Goal: Task Accomplishment & Management: Manage account settings

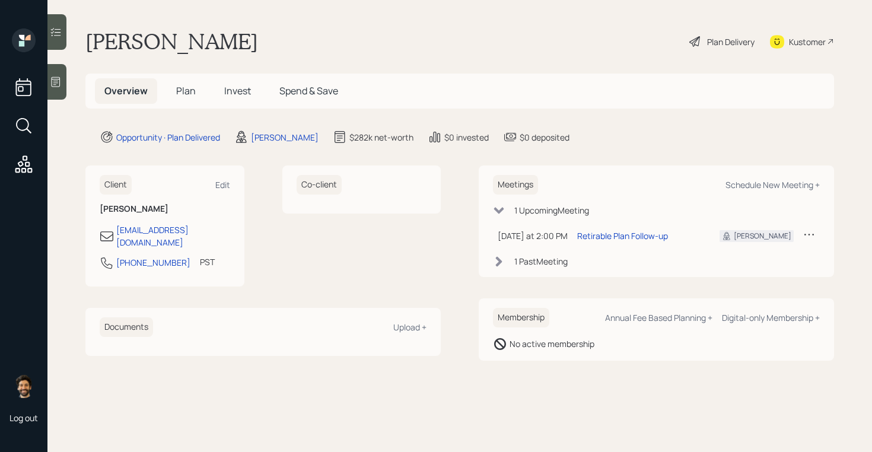
click at [734, 47] on div "Plan Delivery" at bounding box center [730, 42] width 47 height 12
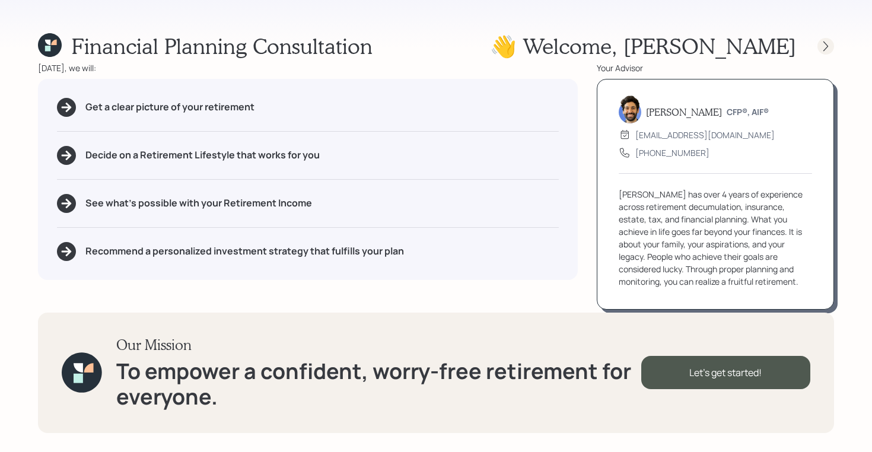
click at [824, 44] on icon at bounding box center [826, 46] width 12 height 12
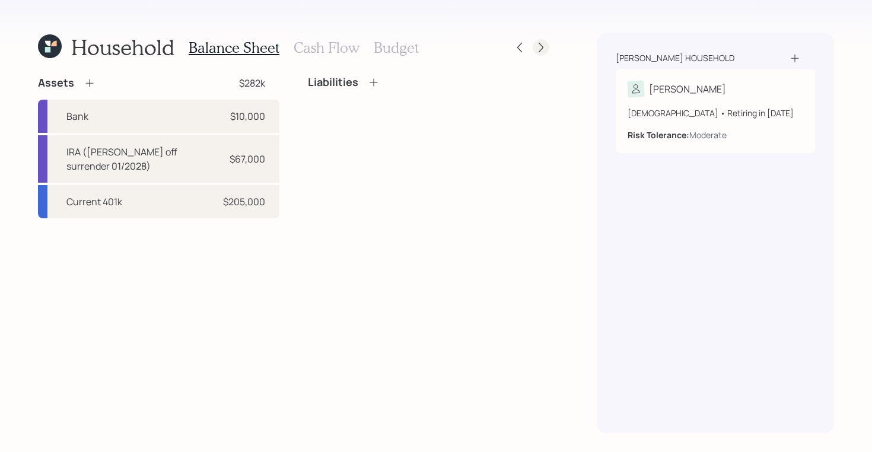
click at [544, 52] on icon at bounding box center [541, 48] width 12 height 12
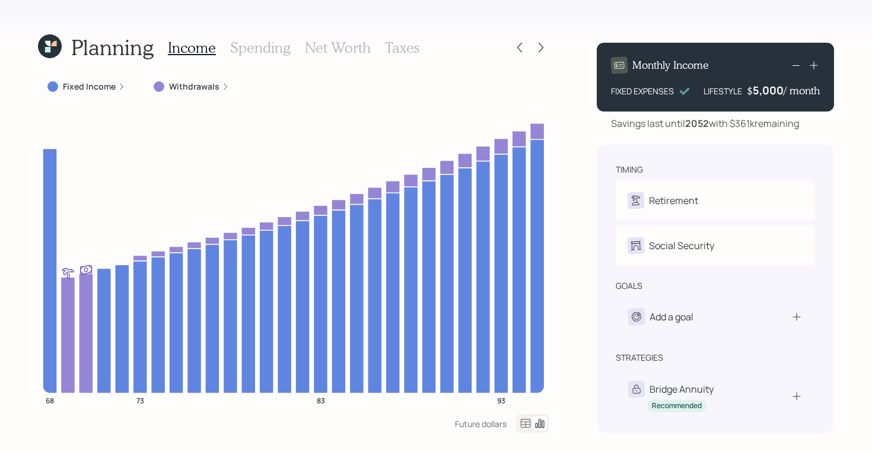
click at [49, 49] on icon at bounding box center [47, 49] width 5 height 5
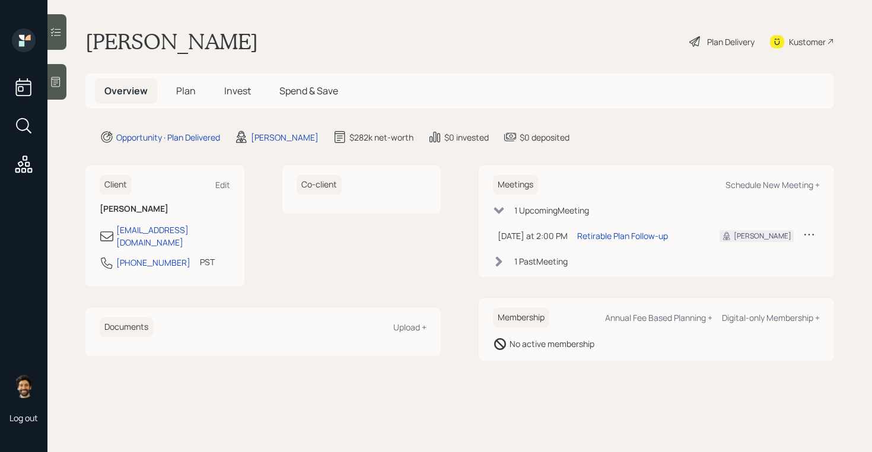
click at [191, 89] on span "Plan" at bounding box center [186, 90] width 20 height 13
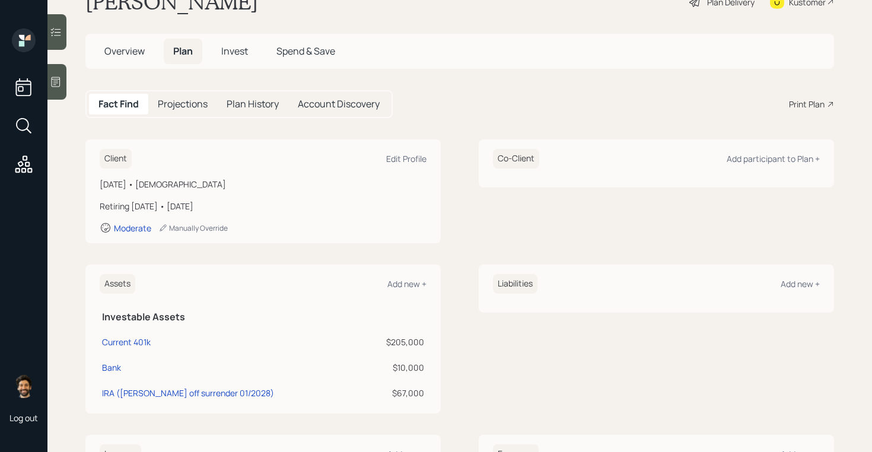
scroll to position [43, 0]
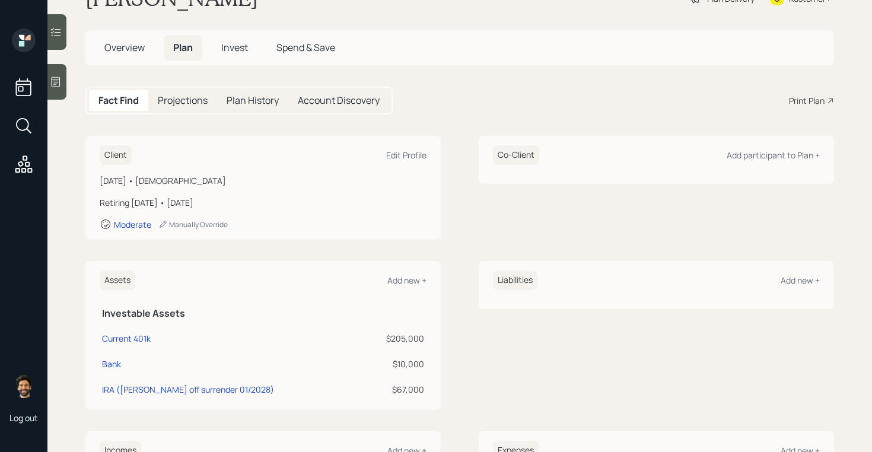
click at [151, 381] on td "IRA ([PERSON_NAME] off surrender 01/2028)" at bounding box center [231, 388] width 263 height 26
click at [150, 389] on div "IRA ([PERSON_NAME] off surrender 01/2028)" at bounding box center [188, 389] width 172 height 12
select select "emergency_fund"
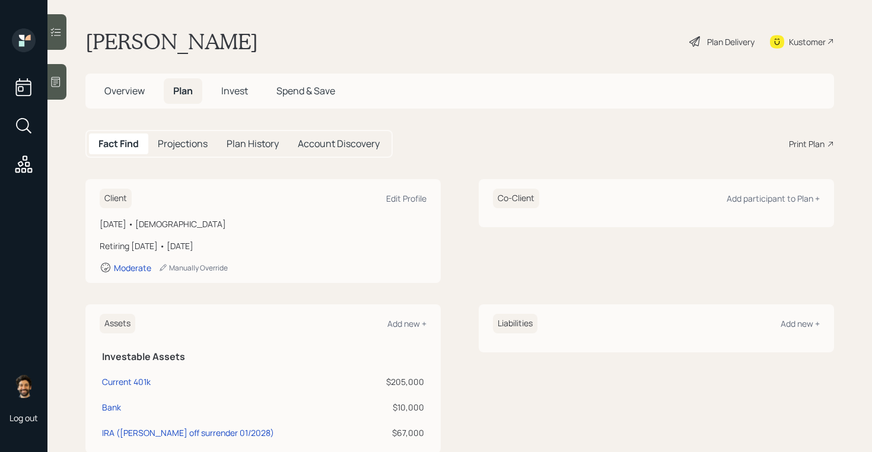
click at [710, 41] on div "Plan Delivery" at bounding box center [730, 42] width 47 height 12
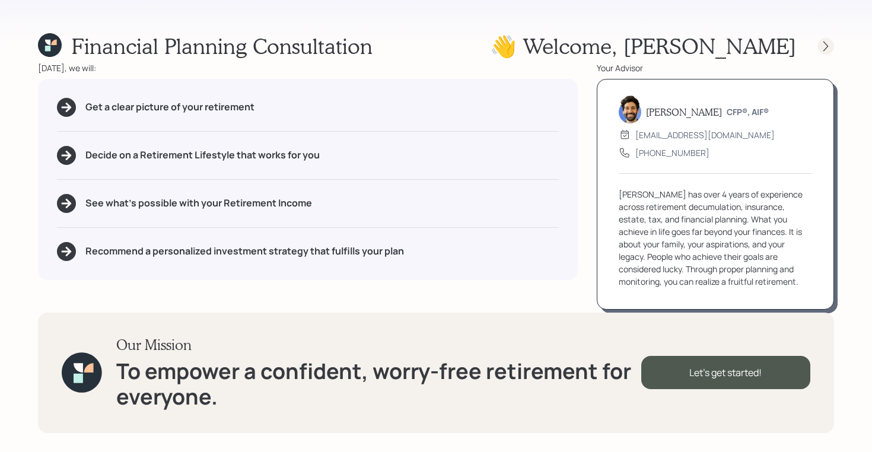
click at [827, 45] on icon at bounding box center [825, 46] width 5 height 10
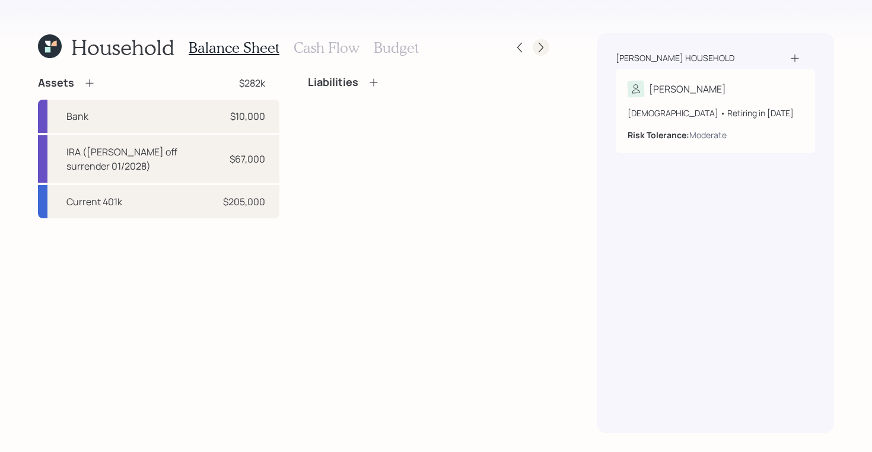
click at [543, 49] on icon at bounding box center [541, 48] width 12 height 12
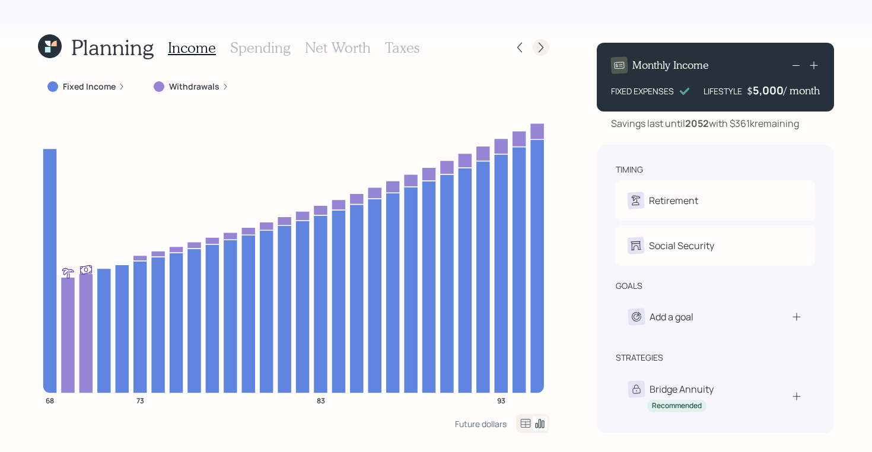
click at [542, 42] on icon at bounding box center [541, 48] width 12 height 12
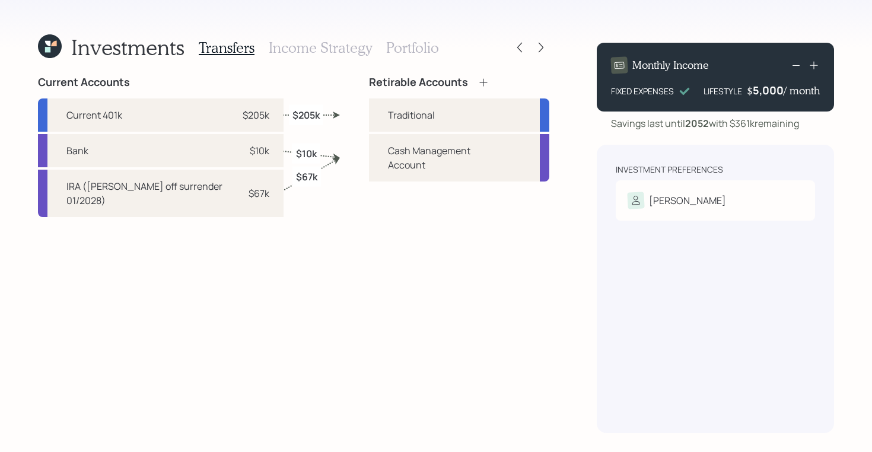
click at [349, 47] on h3 "Income Strategy" at bounding box center [320, 47] width 103 height 17
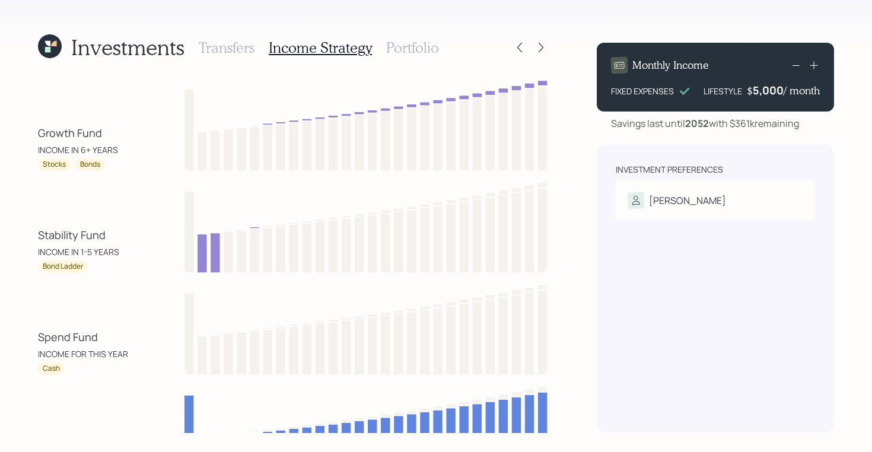
click at [402, 48] on h3 "Portfolio" at bounding box center [412, 47] width 53 height 17
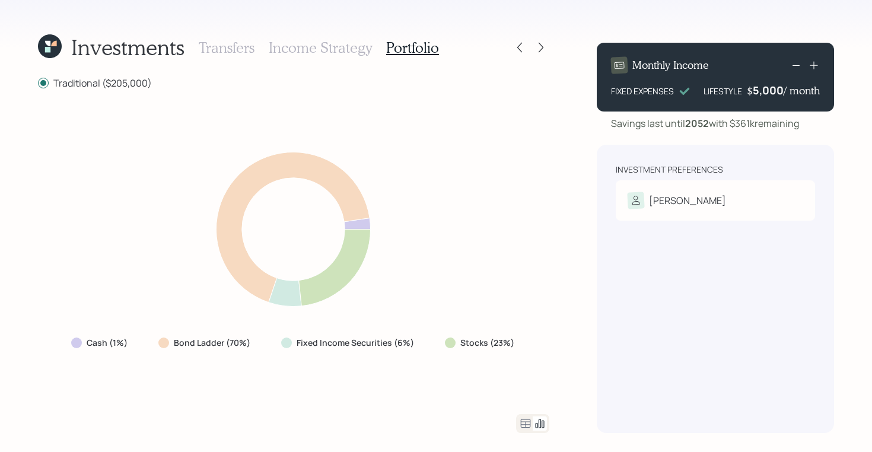
click at [225, 48] on h3 "Transfers" at bounding box center [227, 47] width 56 height 17
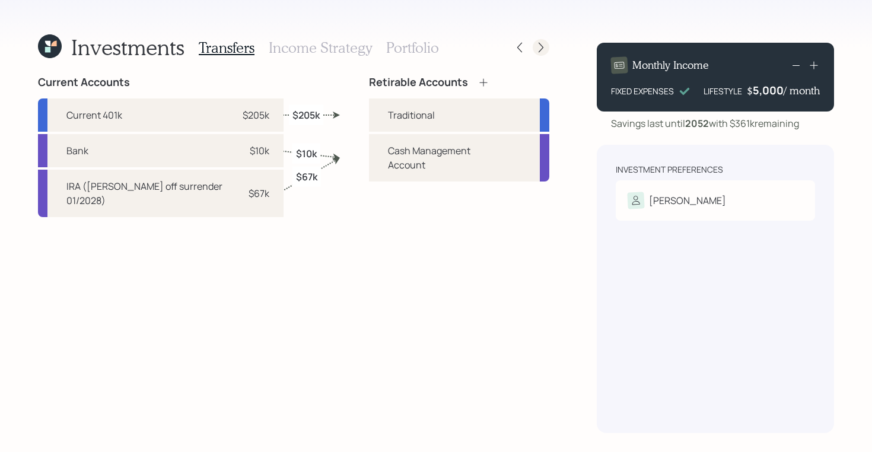
click at [541, 45] on icon at bounding box center [541, 48] width 5 height 10
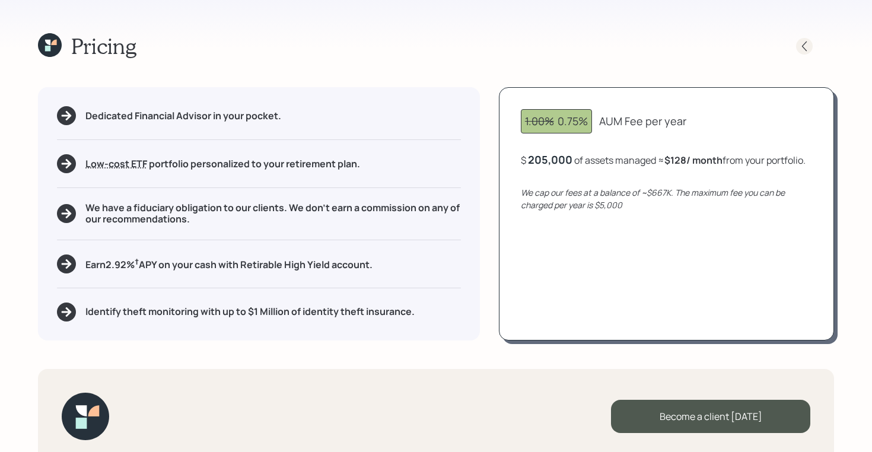
click at [799, 44] on icon at bounding box center [804, 46] width 12 height 12
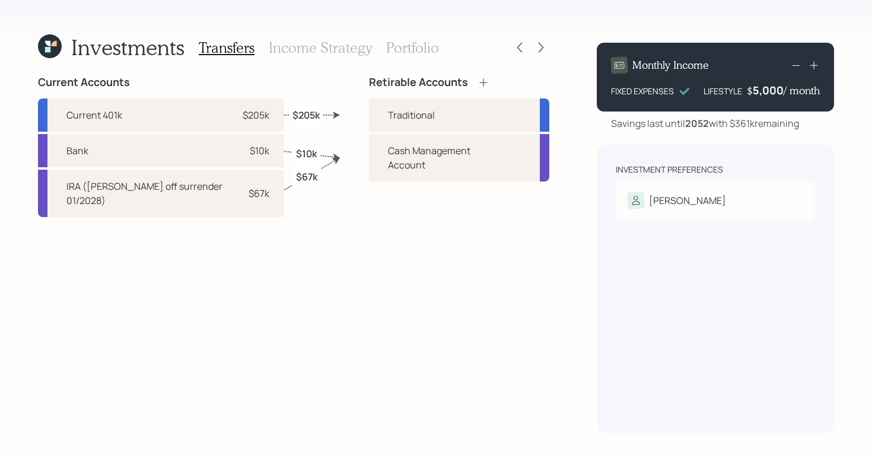
click at [323, 40] on h3 "Income Strategy" at bounding box center [320, 47] width 103 height 17
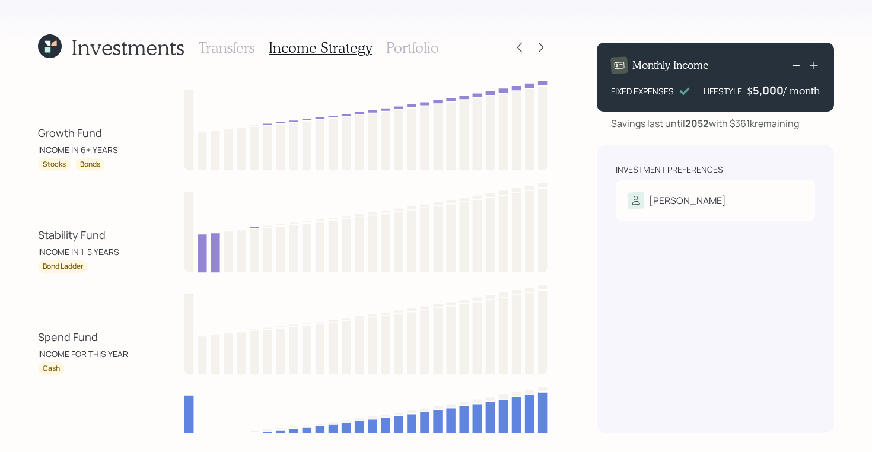
click at [402, 47] on h3 "Portfolio" at bounding box center [412, 47] width 53 height 17
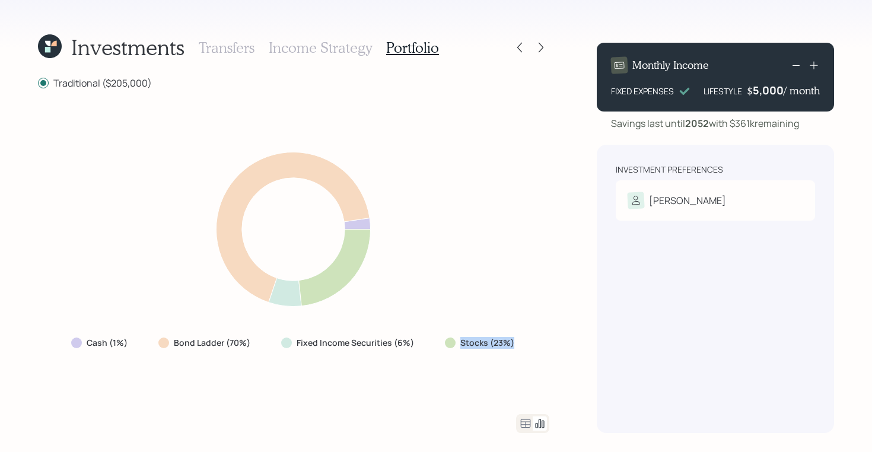
drag, startPoint x: 515, startPoint y: 347, endPoint x: 444, endPoint y: 342, distance: 72.0
click at [444, 342] on div "Stocks (23%)" at bounding box center [480, 342] width 91 height 21
drag, startPoint x: 247, startPoint y: 344, endPoint x: 143, endPoint y: 344, distance: 103.8
click at [143, 344] on div "Cash (1%) Bond Ladder (70%) Fixed Income Securities (6%) Stocks (23%)" at bounding box center [294, 342] width 464 height 21
click at [545, 49] on icon at bounding box center [541, 48] width 12 height 12
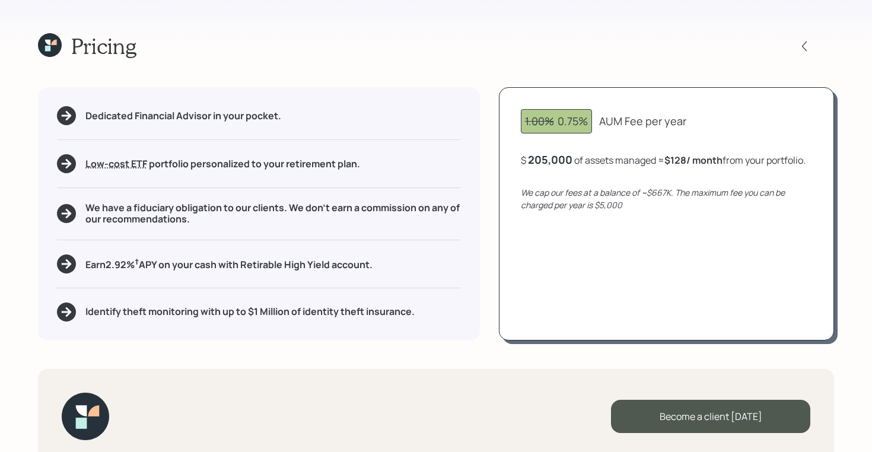
click at [46, 45] on icon at bounding box center [50, 45] width 24 height 24
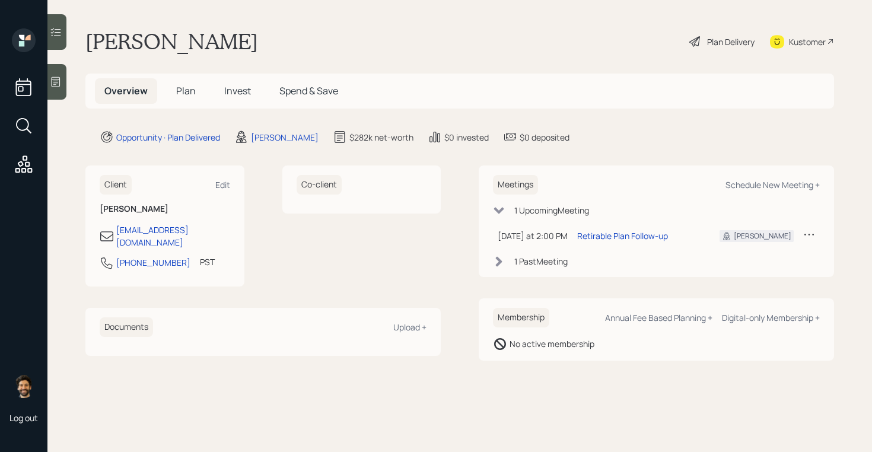
click at [188, 93] on span "Plan" at bounding box center [186, 90] width 20 height 13
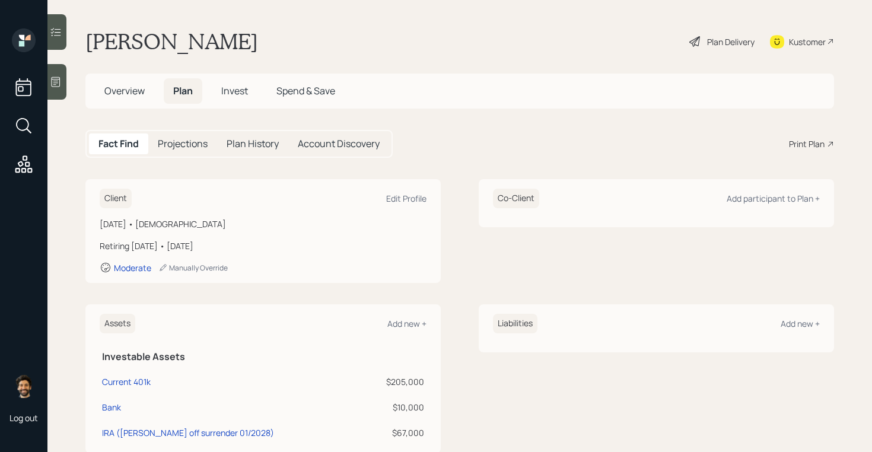
click at [241, 97] on span "Invest" at bounding box center [234, 90] width 27 height 13
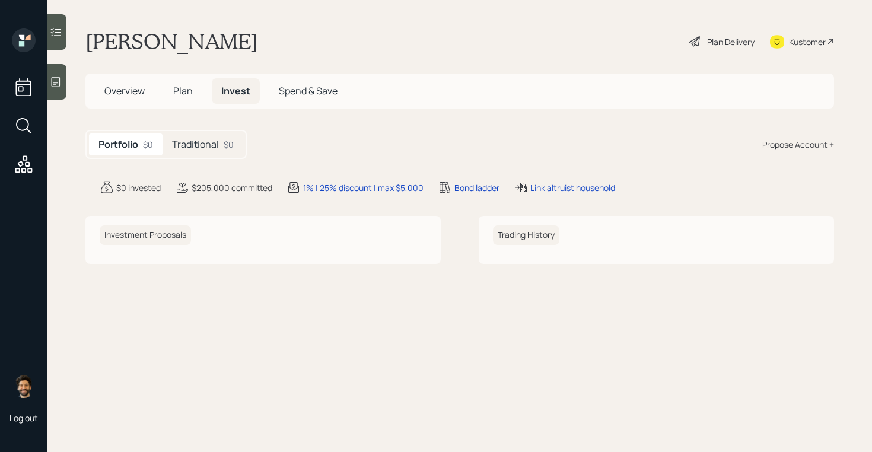
click at [720, 46] on div "Plan Delivery" at bounding box center [730, 42] width 47 height 12
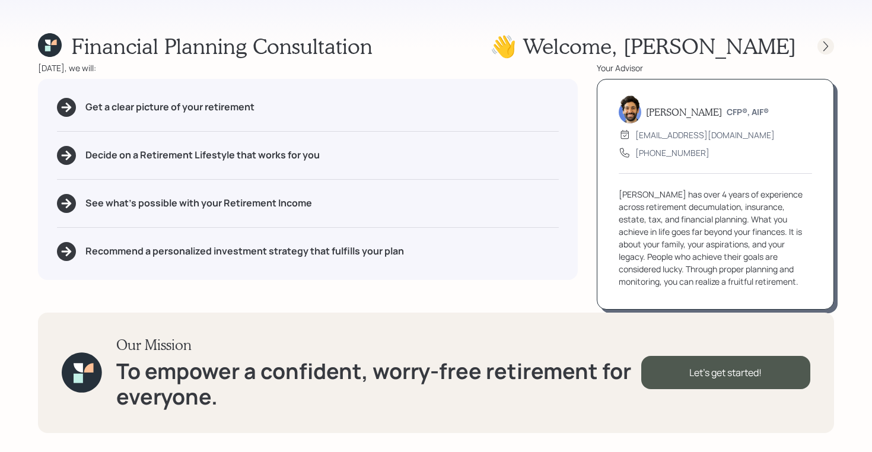
click at [820, 46] on icon at bounding box center [826, 46] width 12 height 12
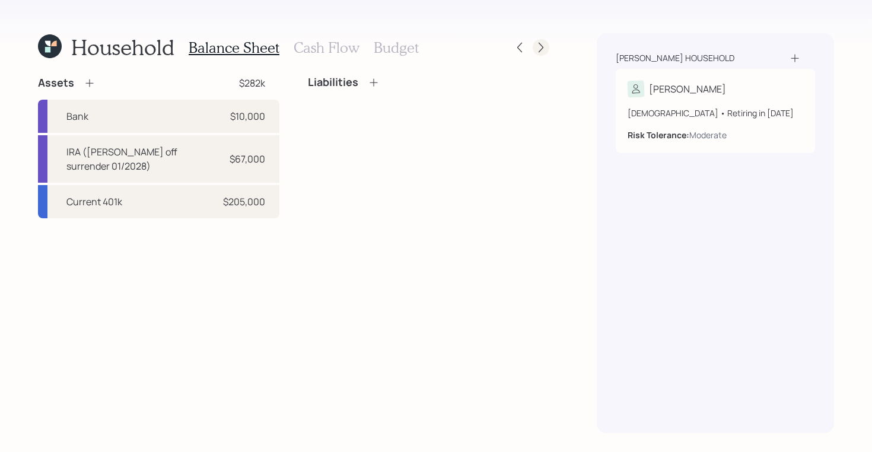
click at [535, 49] on icon at bounding box center [541, 48] width 12 height 12
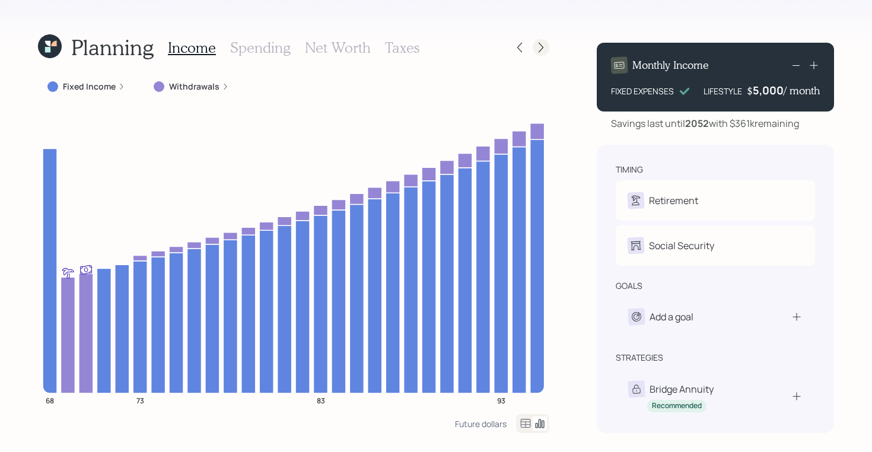
click at [542, 52] on icon at bounding box center [541, 48] width 12 height 12
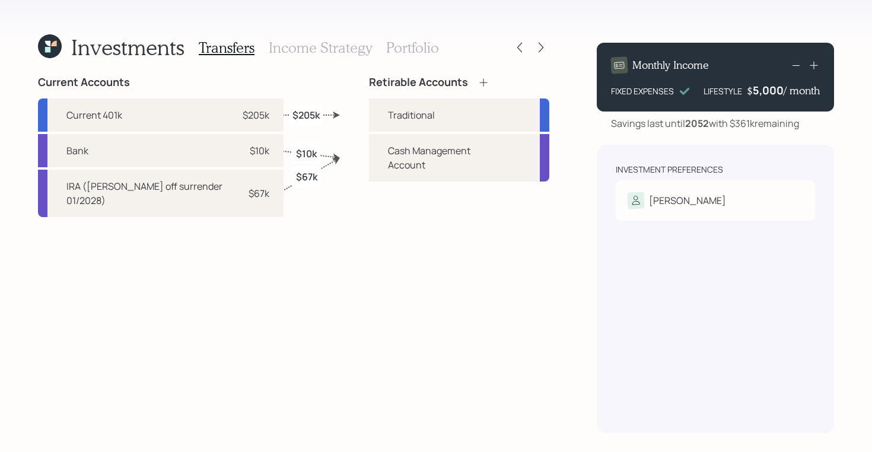
click at [414, 45] on h3 "Portfolio" at bounding box center [412, 47] width 53 height 17
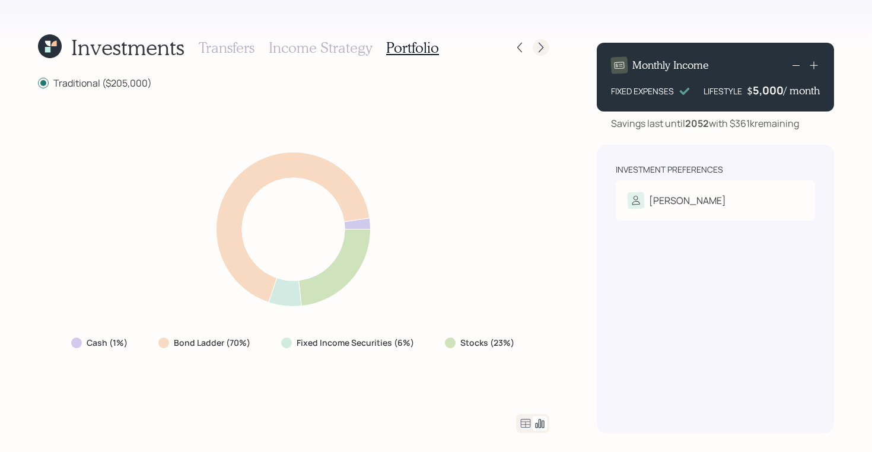
click at [542, 49] on icon at bounding box center [541, 48] width 5 height 10
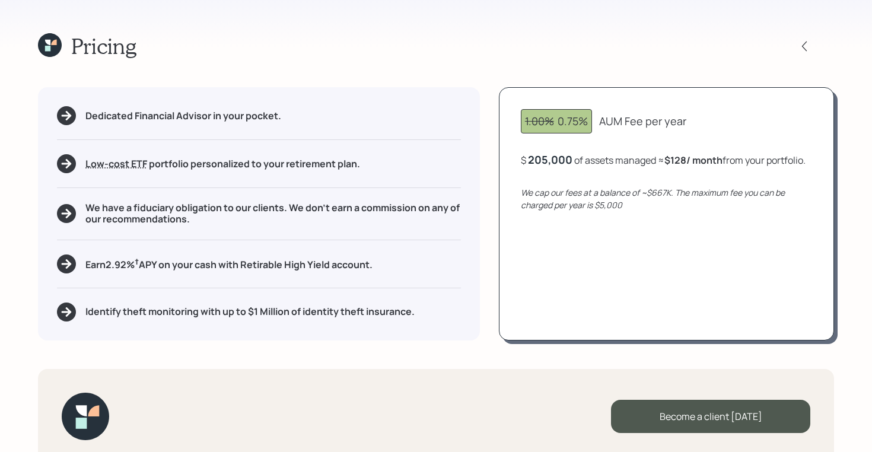
click at [49, 47] on icon at bounding box center [47, 48] width 5 height 5
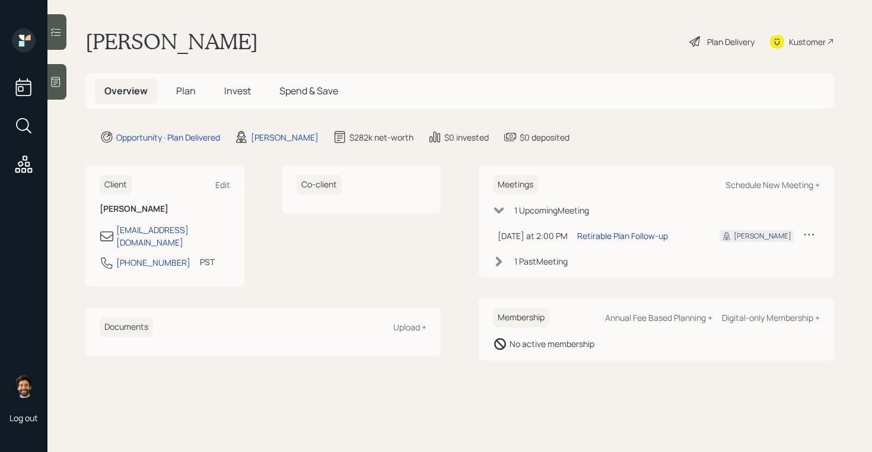
click at [182, 94] on span "Plan" at bounding box center [186, 90] width 20 height 13
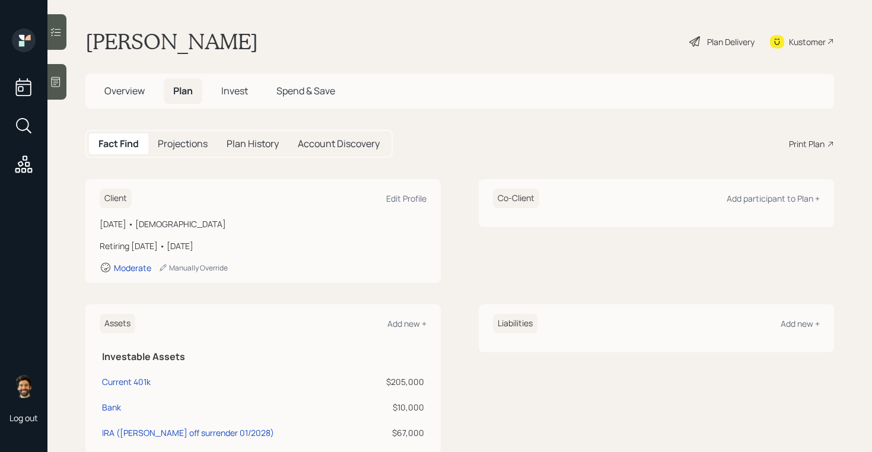
click at [735, 41] on div "Plan Delivery" at bounding box center [730, 42] width 47 height 12
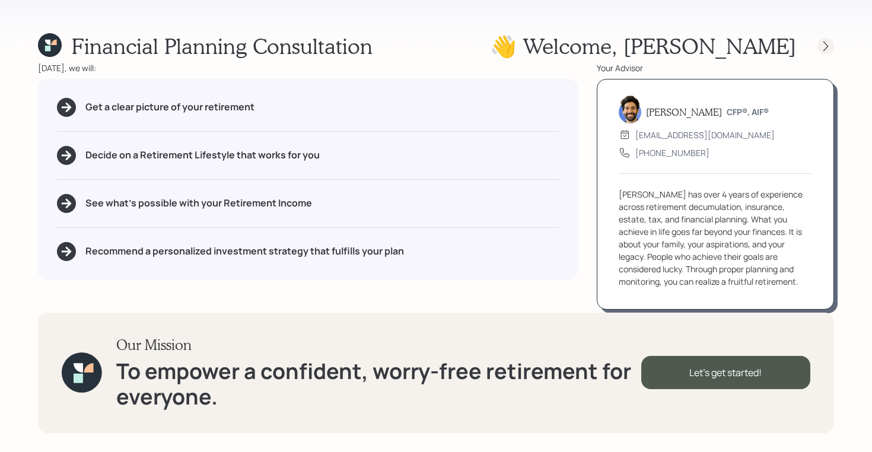
click at [827, 42] on icon at bounding box center [826, 46] width 12 height 12
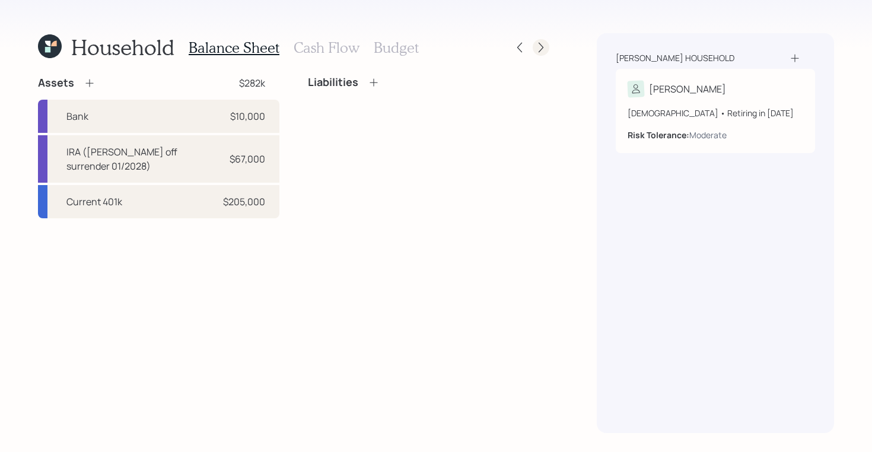
click at [544, 47] on icon at bounding box center [541, 48] width 12 height 12
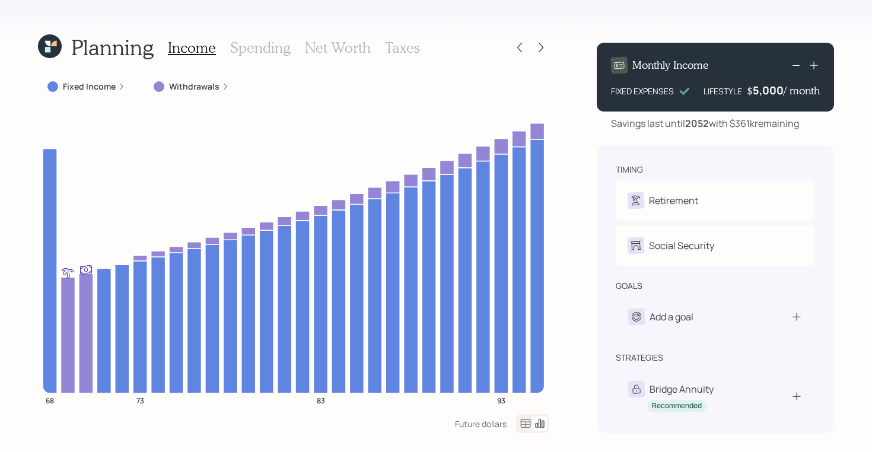
click at [254, 49] on h3 "Spending" at bounding box center [260, 47] width 61 height 17
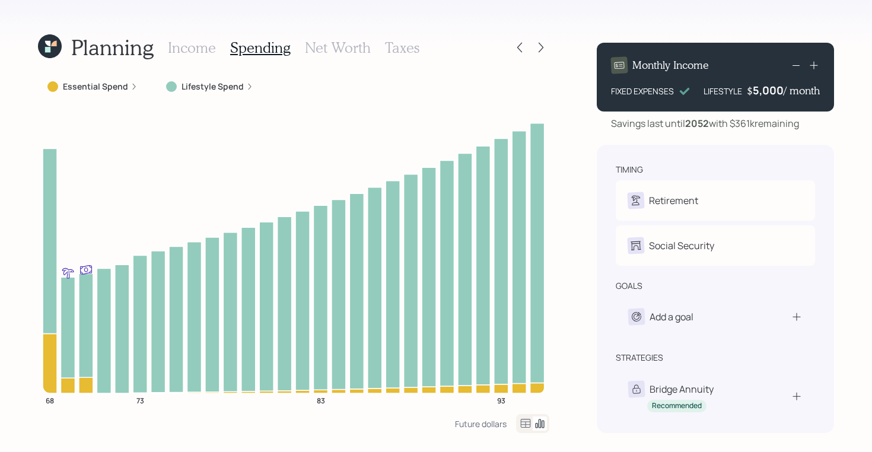
click at [367, 49] on h3 "Net Worth" at bounding box center [338, 47] width 66 height 17
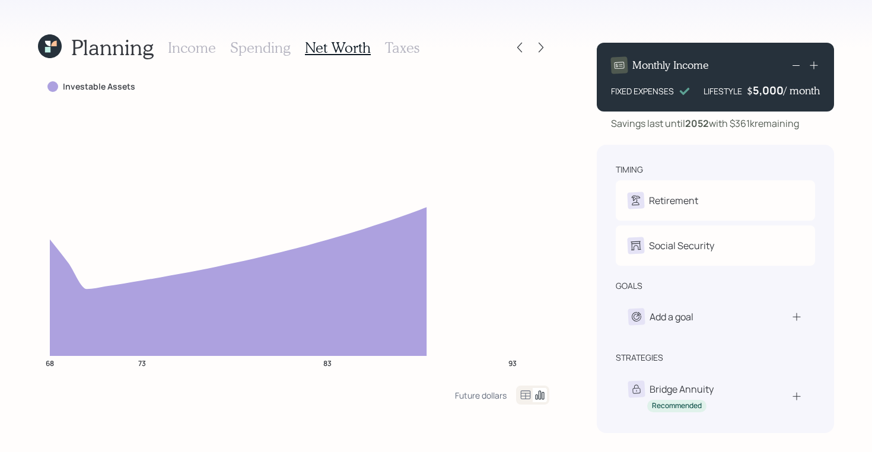
click at [403, 49] on h3 "Taxes" at bounding box center [402, 47] width 34 height 17
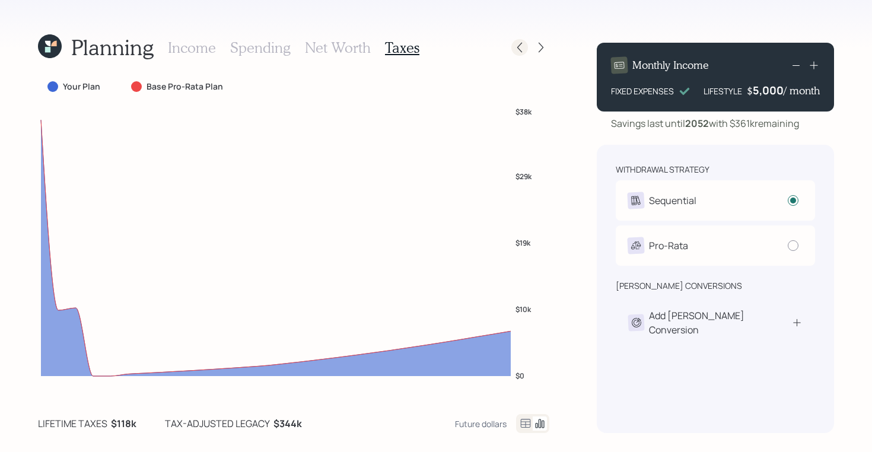
click at [522, 44] on icon at bounding box center [520, 48] width 12 height 12
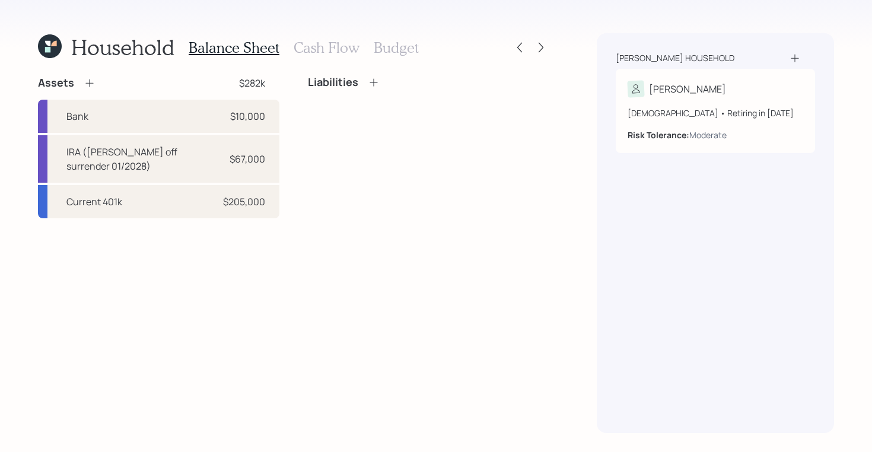
click at [55, 47] on icon at bounding box center [50, 46] width 24 height 24
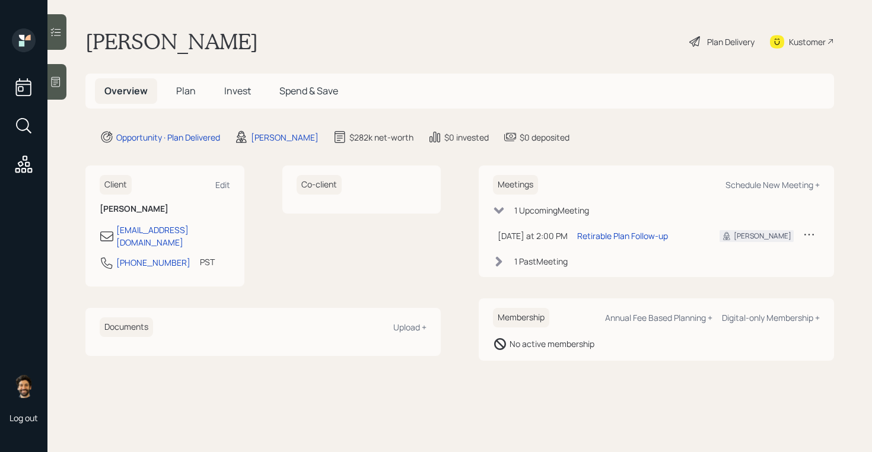
click at [726, 43] on div "Plan Delivery" at bounding box center [730, 42] width 47 height 12
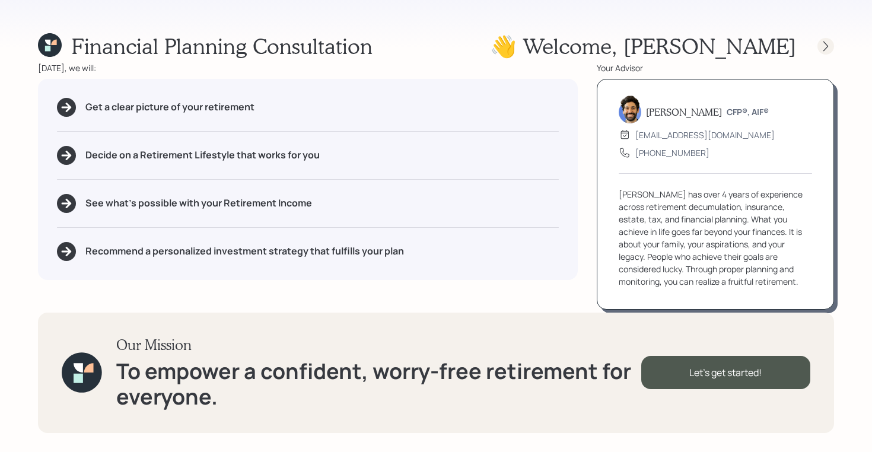
click at [830, 49] on icon at bounding box center [826, 46] width 12 height 12
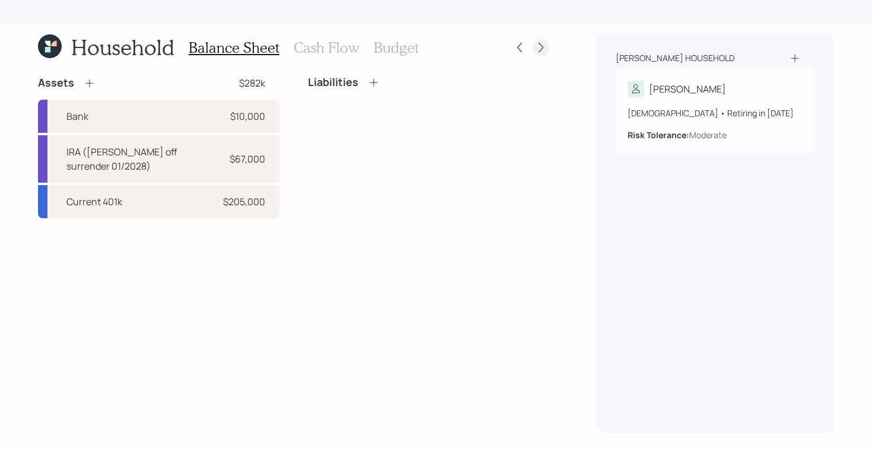
click at [542, 52] on icon at bounding box center [541, 48] width 12 height 12
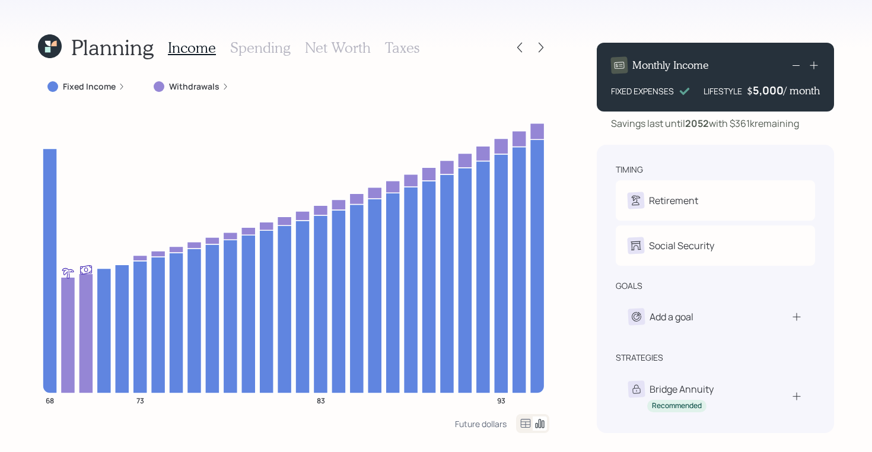
click at [47, 44] on icon at bounding box center [47, 43] width 5 height 5
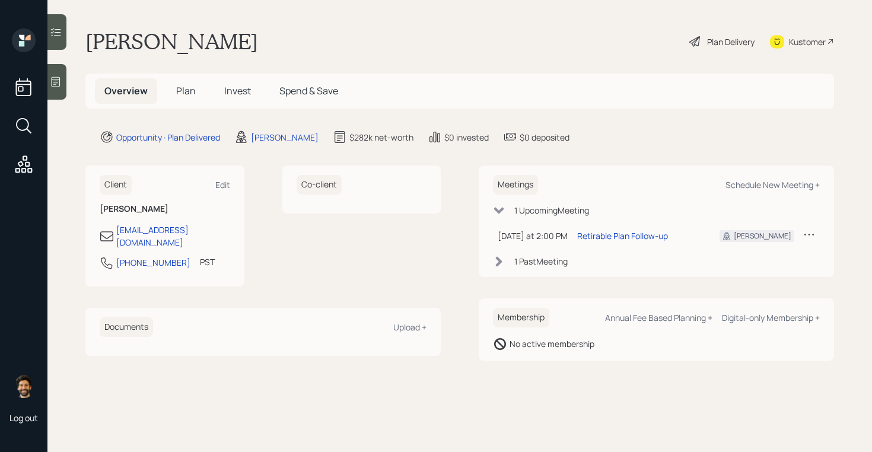
click at [182, 95] on span "Plan" at bounding box center [186, 90] width 20 height 13
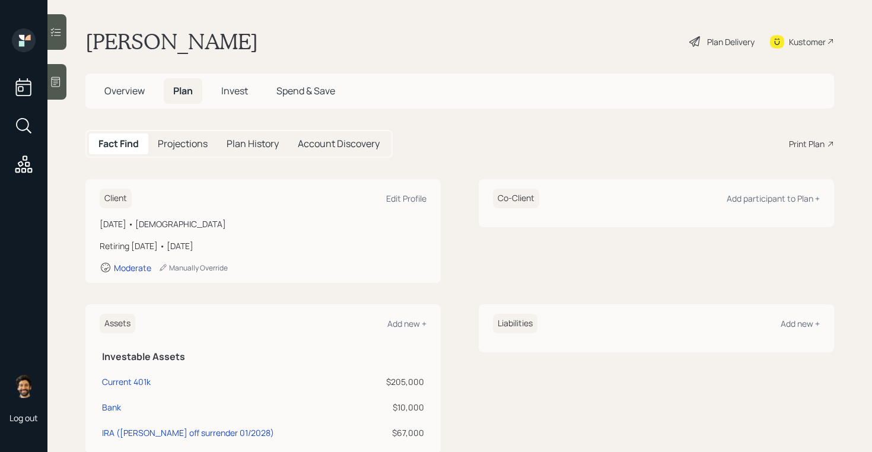
click at [119, 90] on span "Overview" at bounding box center [124, 90] width 40 height 13
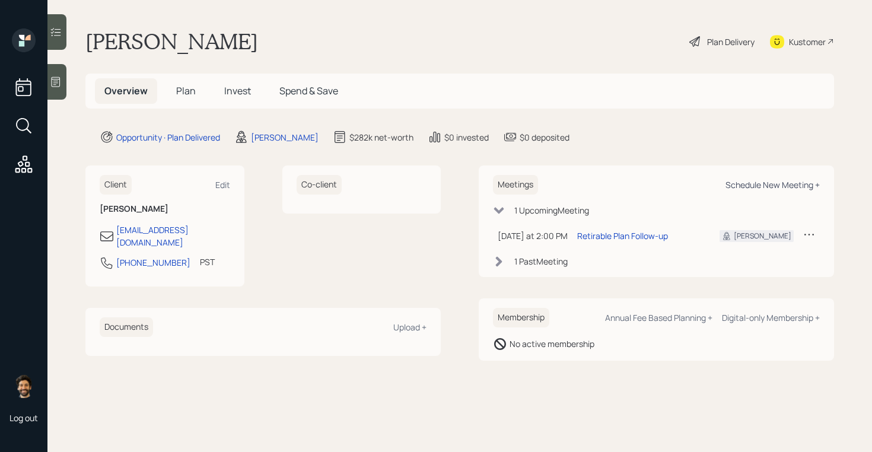
click at [778, 186] on div "Schedule New Meeting +" at bounding box center [772, 184] width 94 height 11
select select "f14b762f-c7c2-4b89-9227-8fa891345eea"
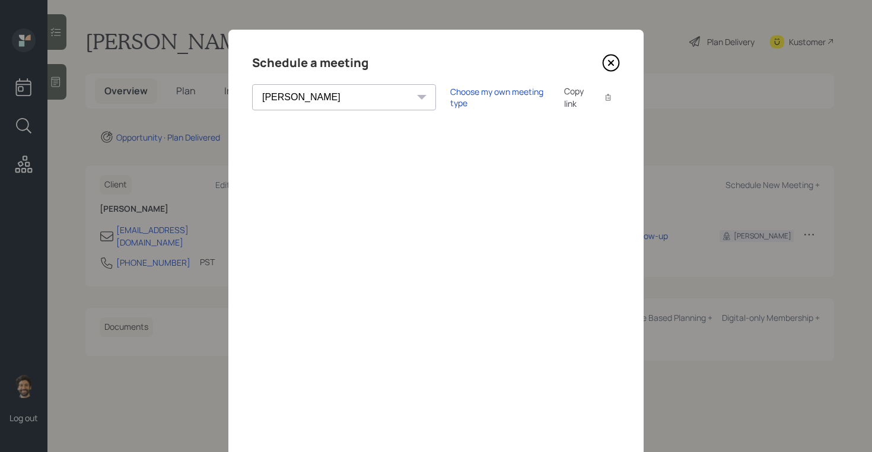
click at [613, 63] on icon at bounding box center [611, 63] width 18 height 18
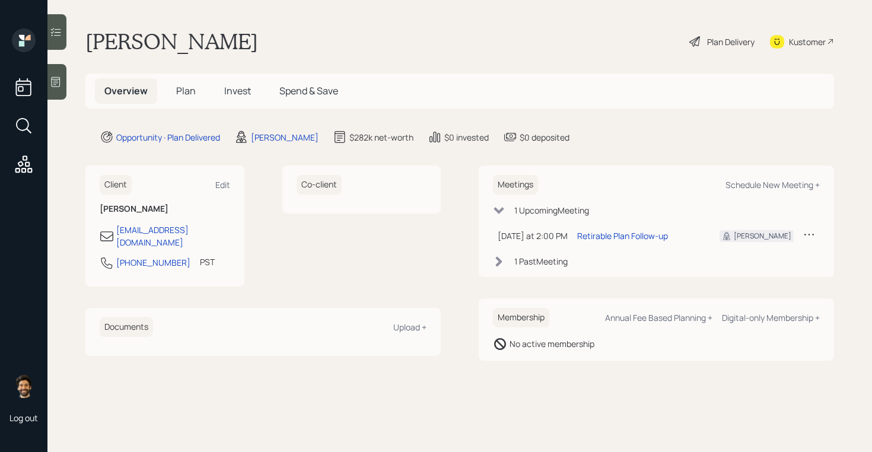
click at [235, 92] on span "Invest" at bounding box center [237, 90] width 27 height 13
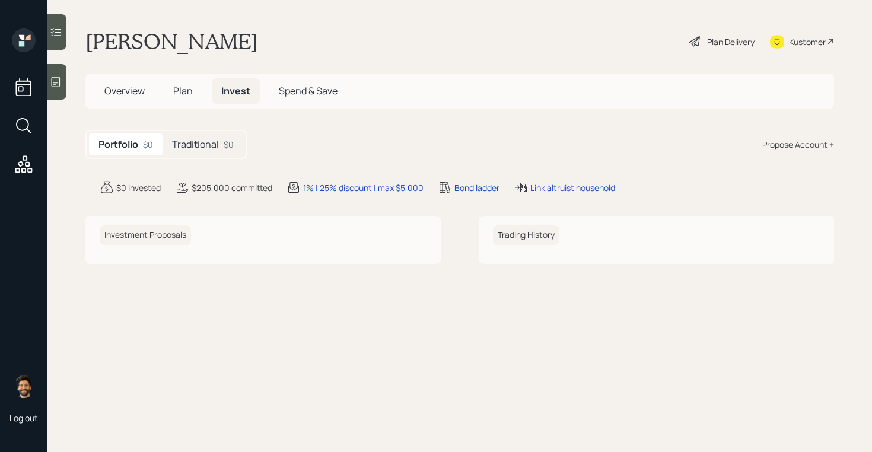
click at [197, 144] on h5 "Traditional" at bounding box center [195, 144] width 47 height 11
